Goal: Task Accomplishment & Management: Manage account settings

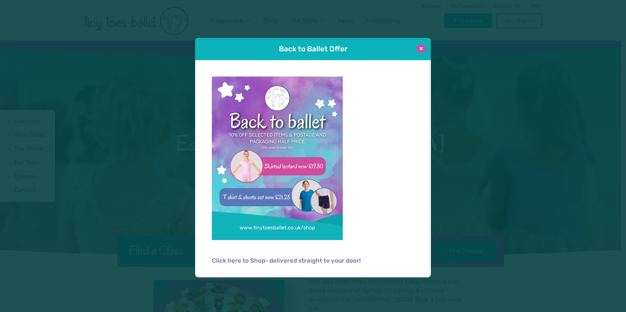
click at [419, 47] on button at bounding box center [421, 48] width 9 height 9
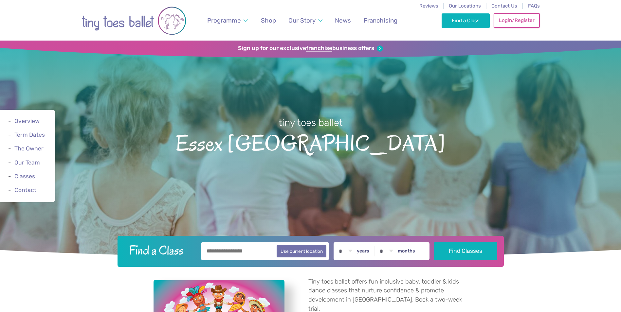
click at [502, 21] on link "Login/Register" at bounding box center [517, 20] width 46 height 14
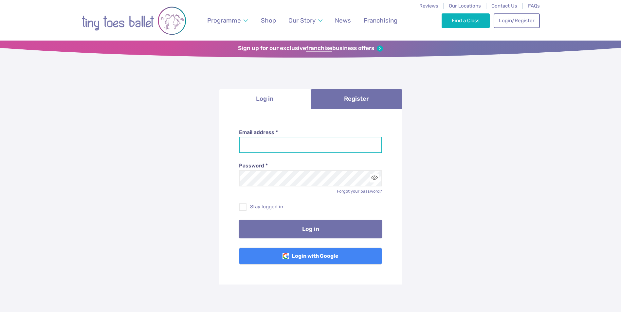
type input "**********"
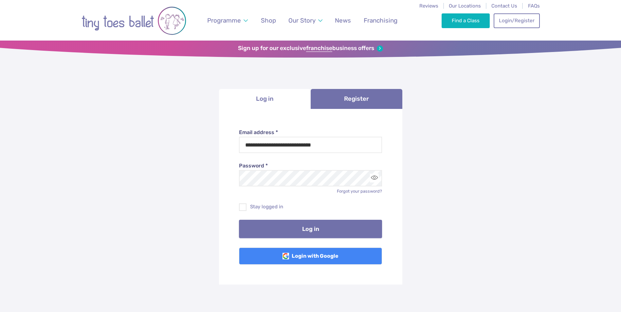
click at [313, 230] on button "Log in" at bounding box center [310, 229] width 143 height 18
